Goal: Answer question/provide support: Answer question/provide support

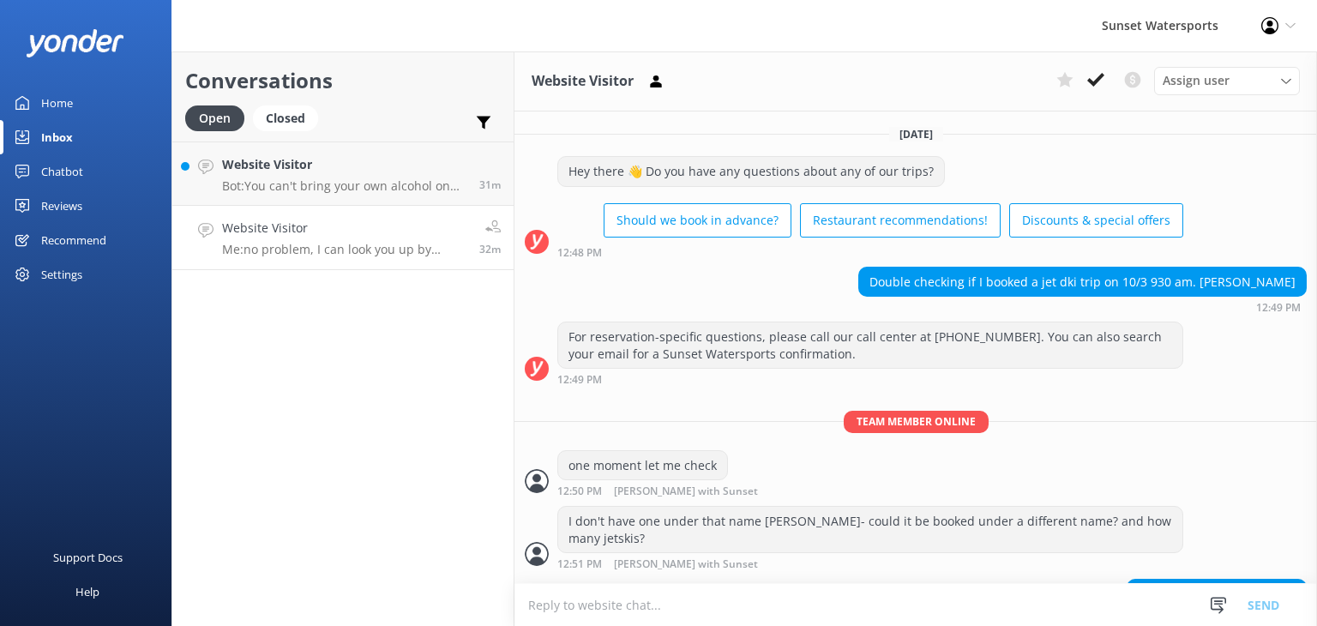
scroll to position [1565, 0]
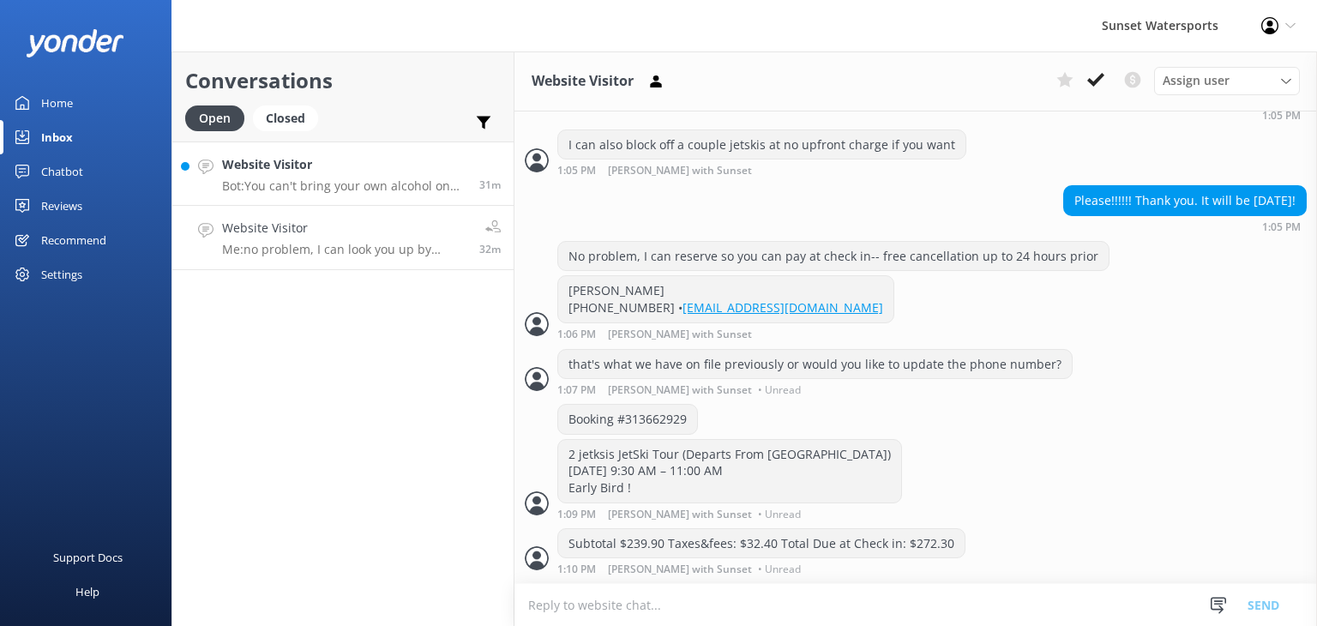
click at [329, 176] on div "Website Visitor Bot: You can't bring your own alcohol on our public trips, but …" at bounding box center [344, 173] width 244 height 37
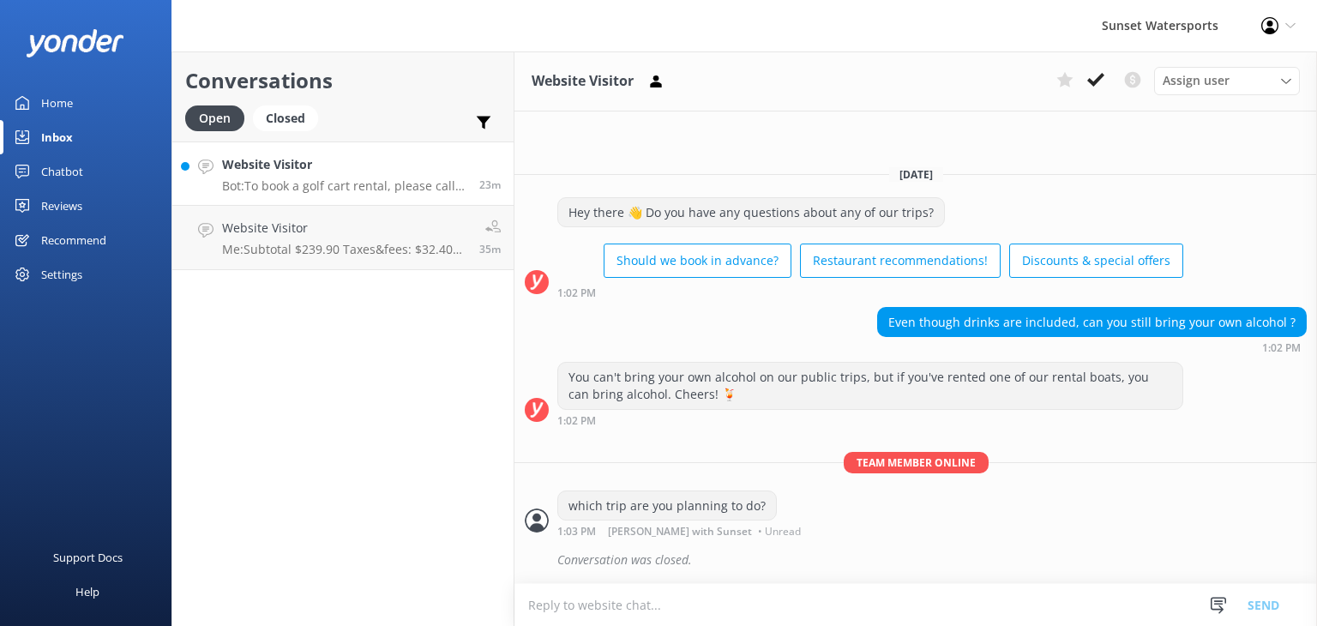
click at [314, 180] on p "Bot: To book a golf cart rental, please call our office at [PHONE_NUMBER]. Rese…" at bounding box center [344, 185] width 244 height 15
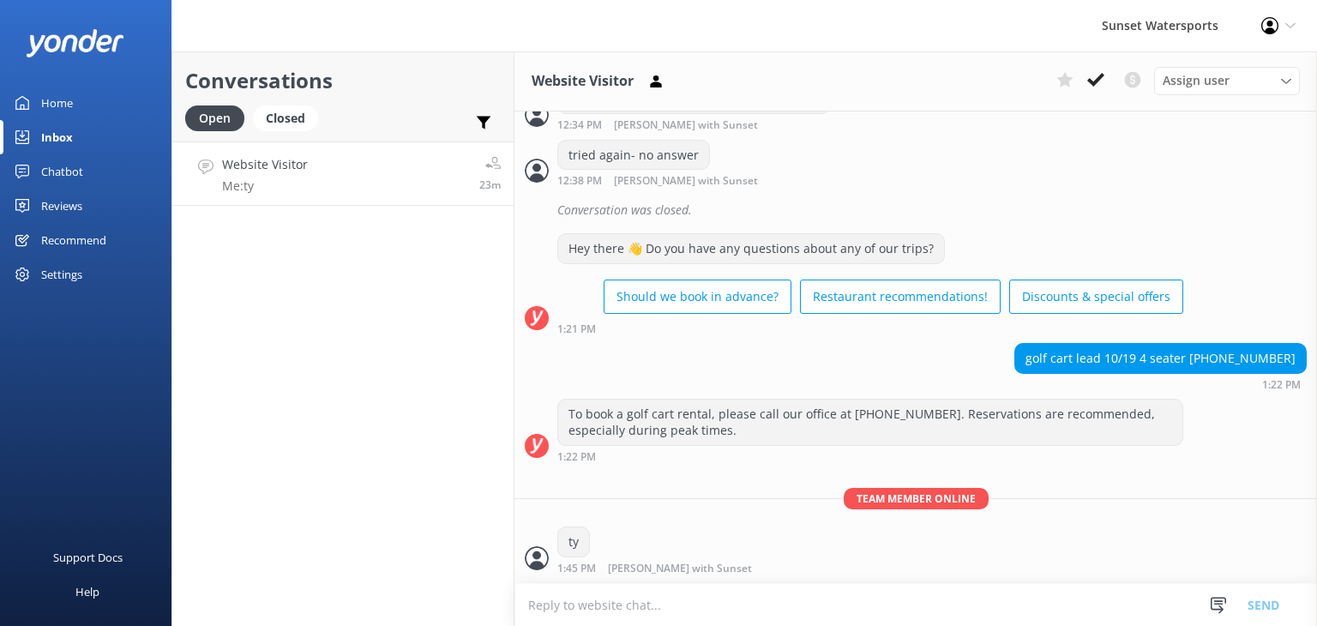
scroll to position [16150, 0]
